Goal: Transaction & Acquisition: Purchase product/service

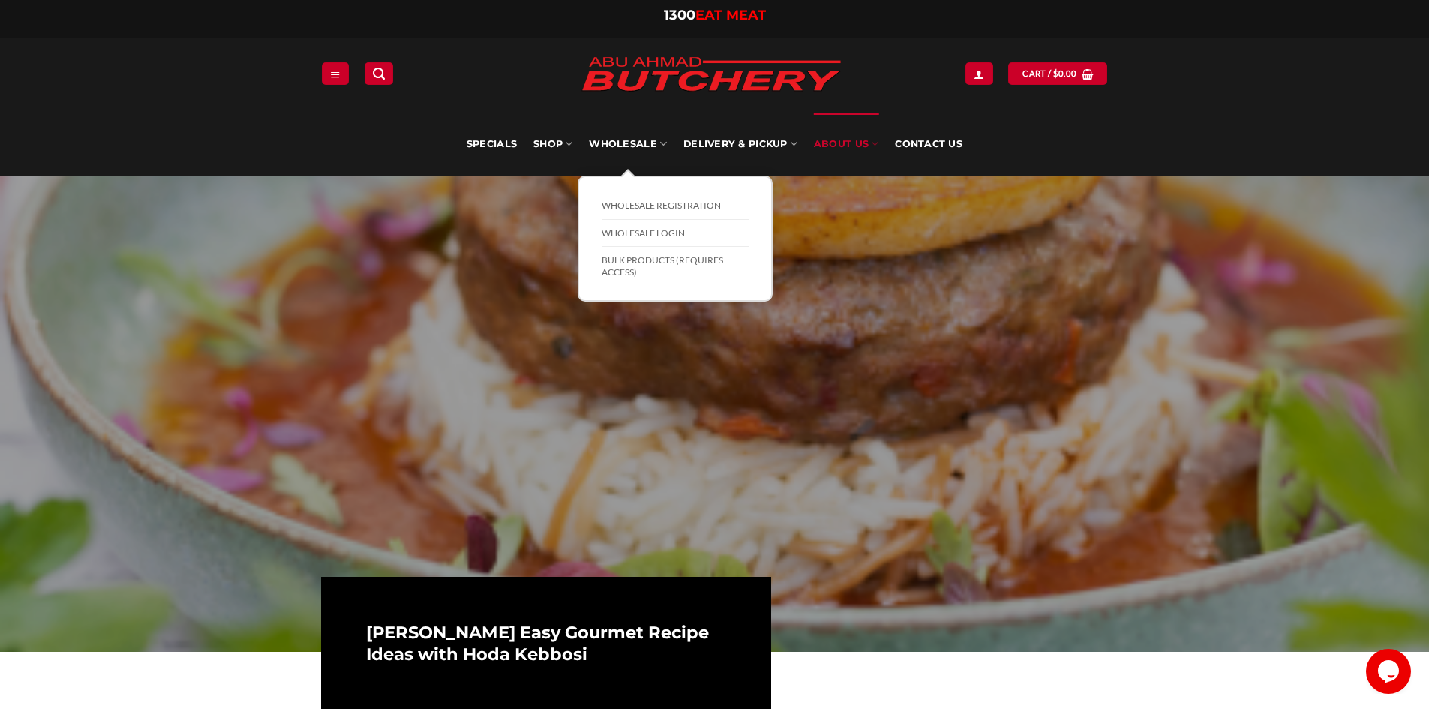
click at [622, 263] on link "BULK Products (Requires Access)" at bounding box center [675, 266] width 147 height 38
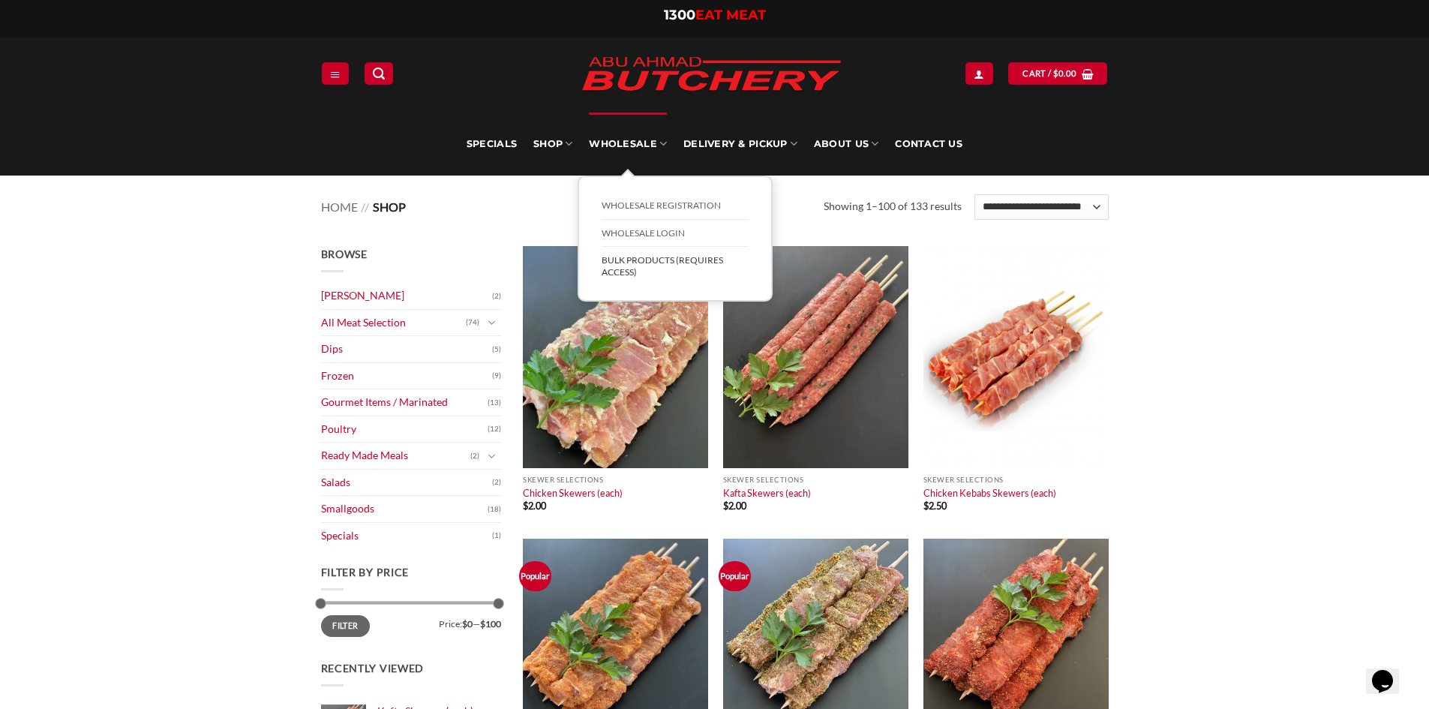
click at [624, 258] on link "BULK Products (Requires Access)" at bounding box center [675, 266] width 147 height 38
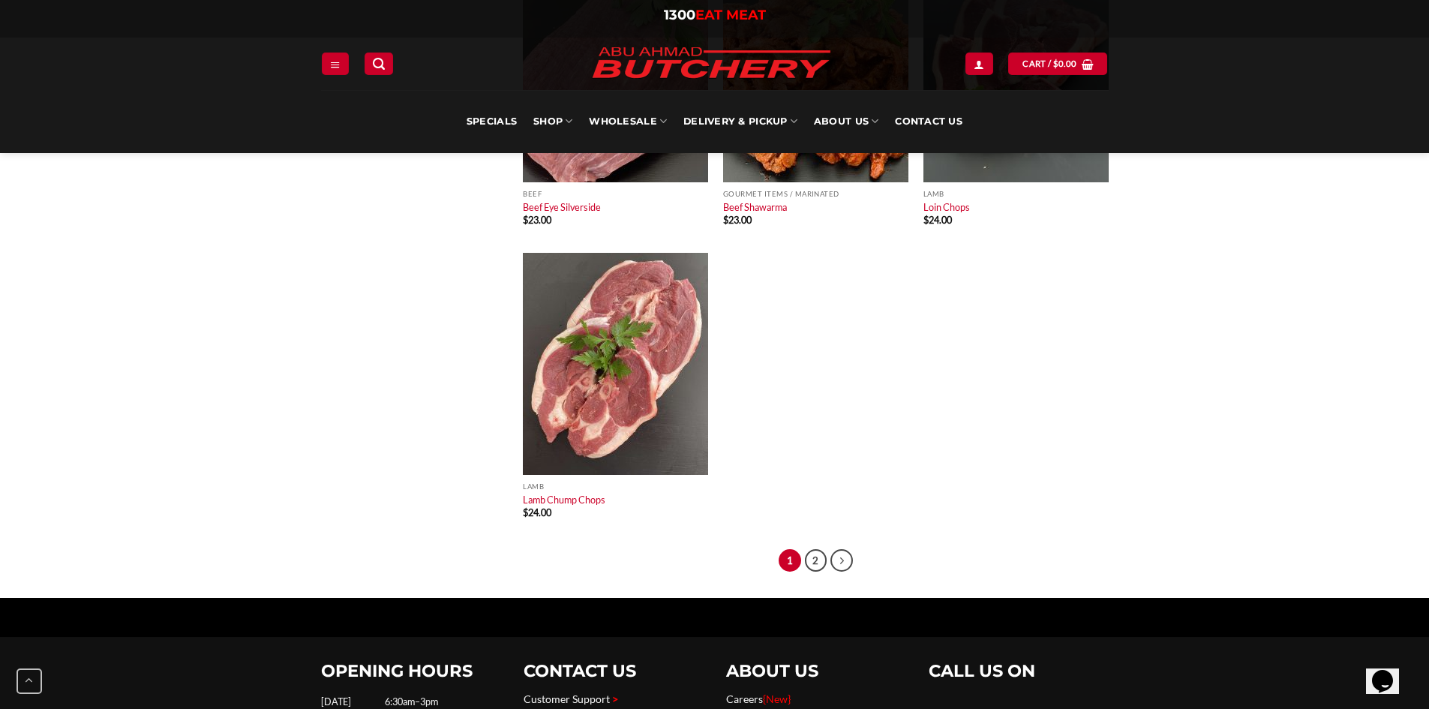
scroll to position [9826, 0]
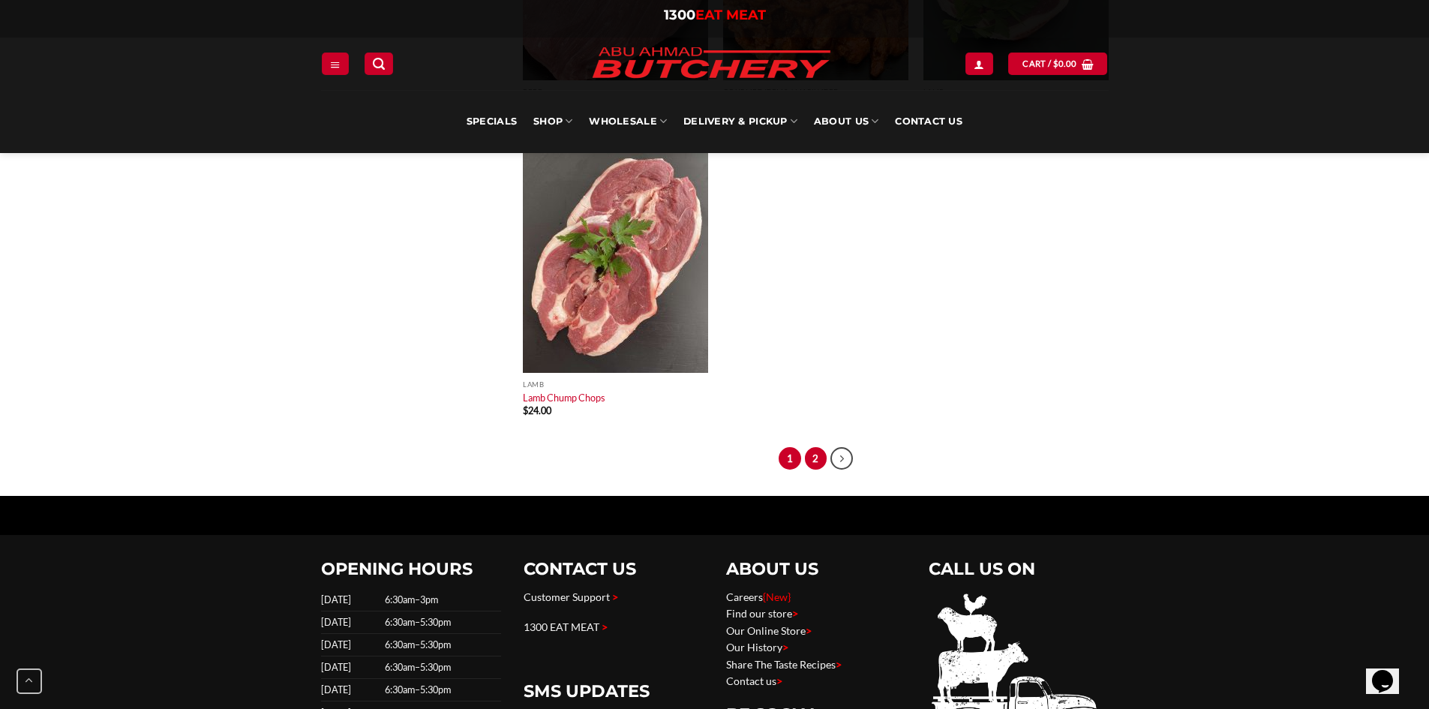
click at [820, 456] on link "2" at bounding box center [816, 458] width 23 height 23
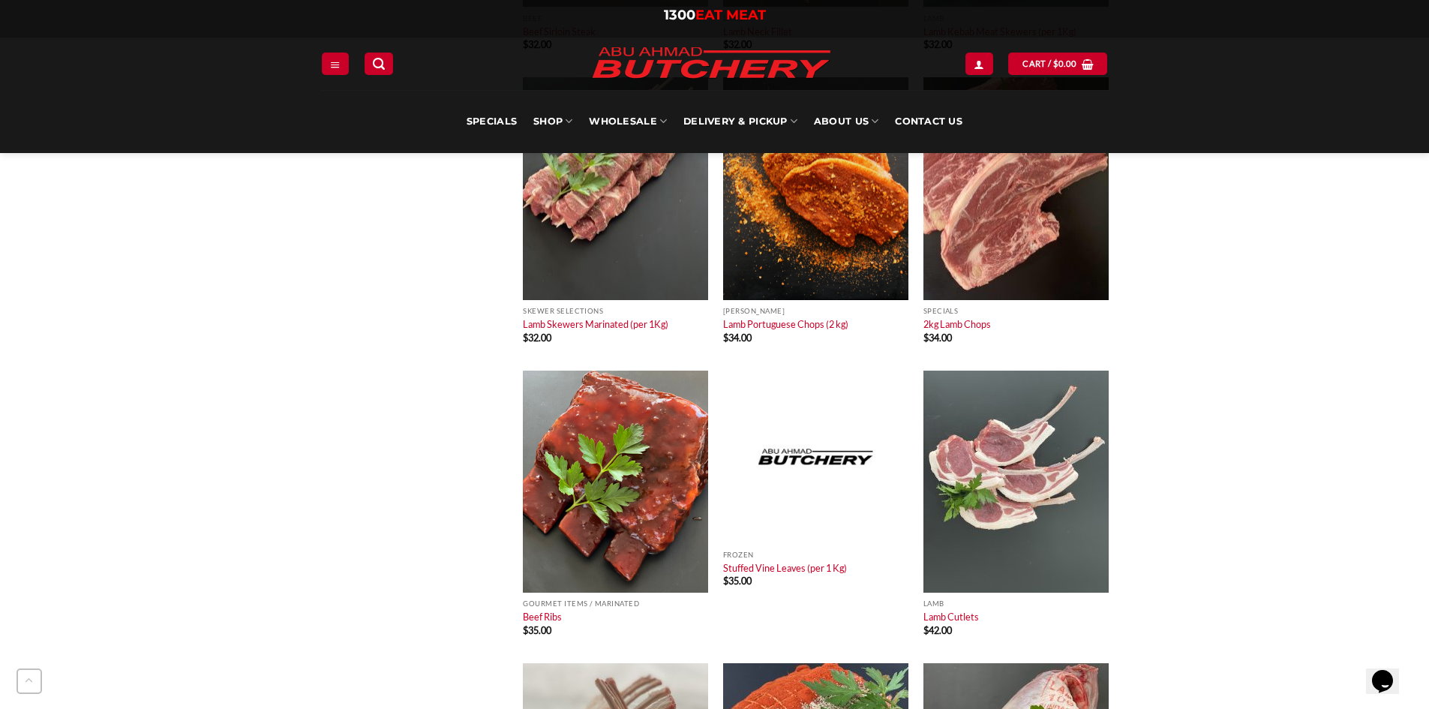
scroll to position [1875, 0]
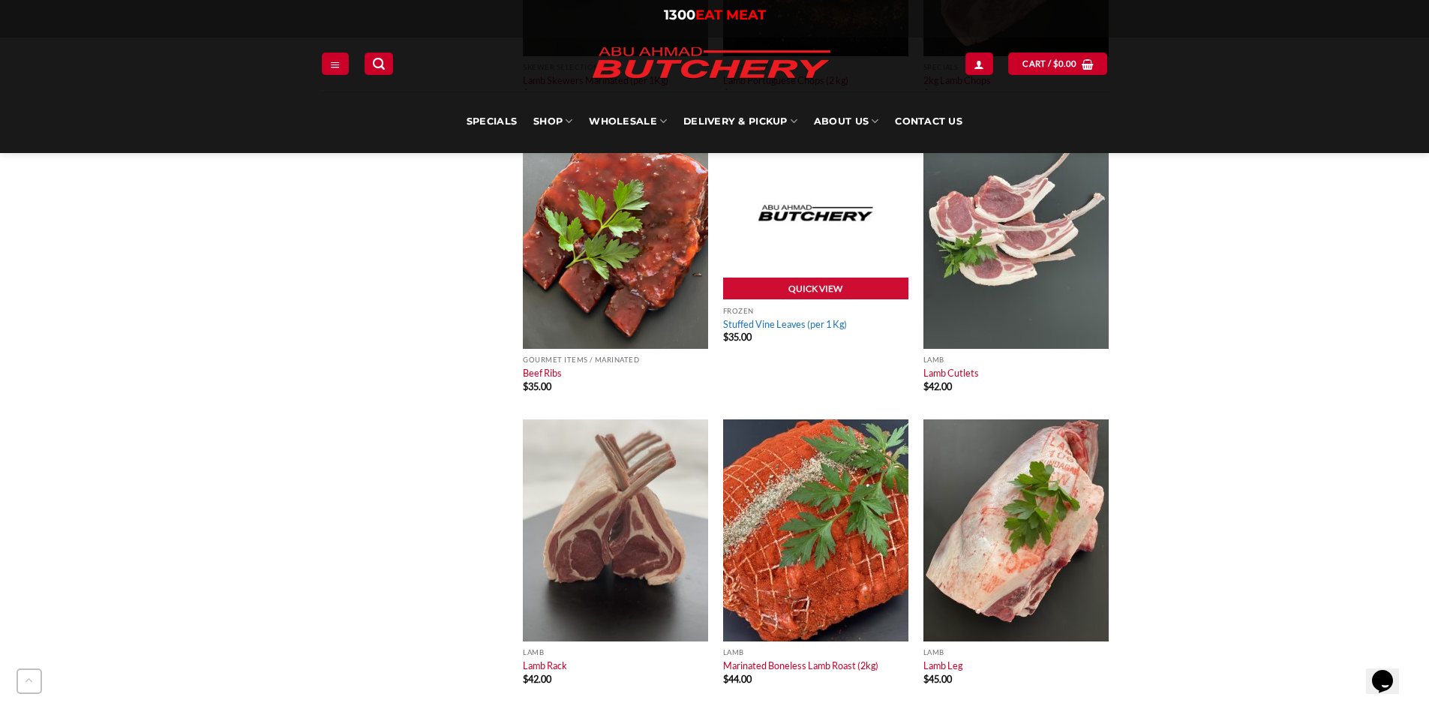
click at [761, 322] on link "Stuffed Vine Leaves (per 1 Kg)" at bounding box center [785, 324] width 124 height 12
